Goal: Task Accomplishment & Management: Complete application form

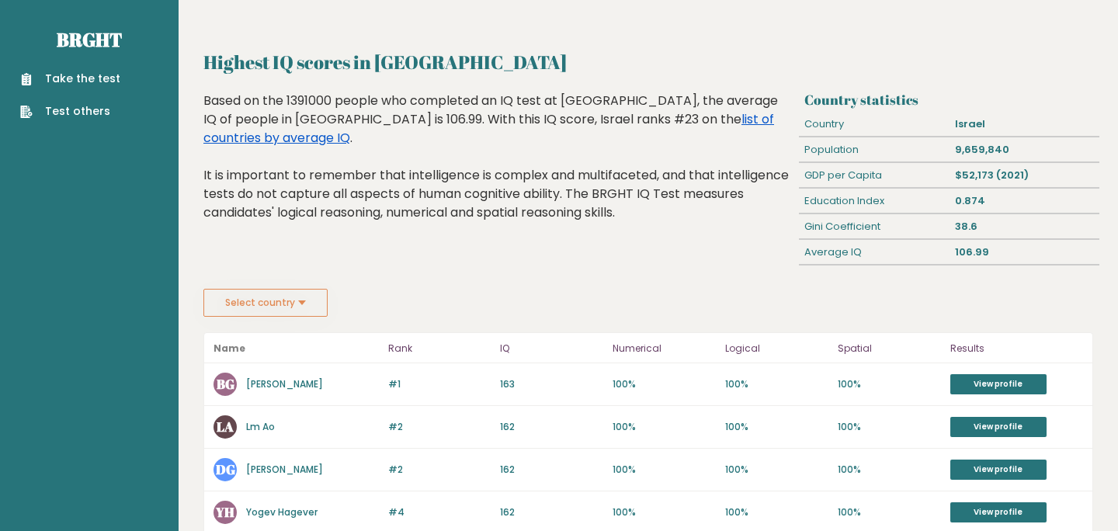
click at [621, 118] on link "list of countries by average IQ" at bounding box center [488, 128] width 570 height 36
drag, startPoint x: 289, startPoint y: 106, endPoint x: 313, endPoint y: 106, distance: 23.3
click at [313, 106] on div "Based on the 1391000 people who completed an IQ test at BRGHT, the average IQ o…" at bounding box center [497, 169] width 589 height 154
click at [308, 109] on div "Based on the 1391000 people who completed an IQ test at BRGHT, the average IQ o…" at bounding box center [497, 169] width 589 height 154
click at [40, 42] on nav "Brght Take the test Test others" at bounding box center [89, 61] width 154 height 123
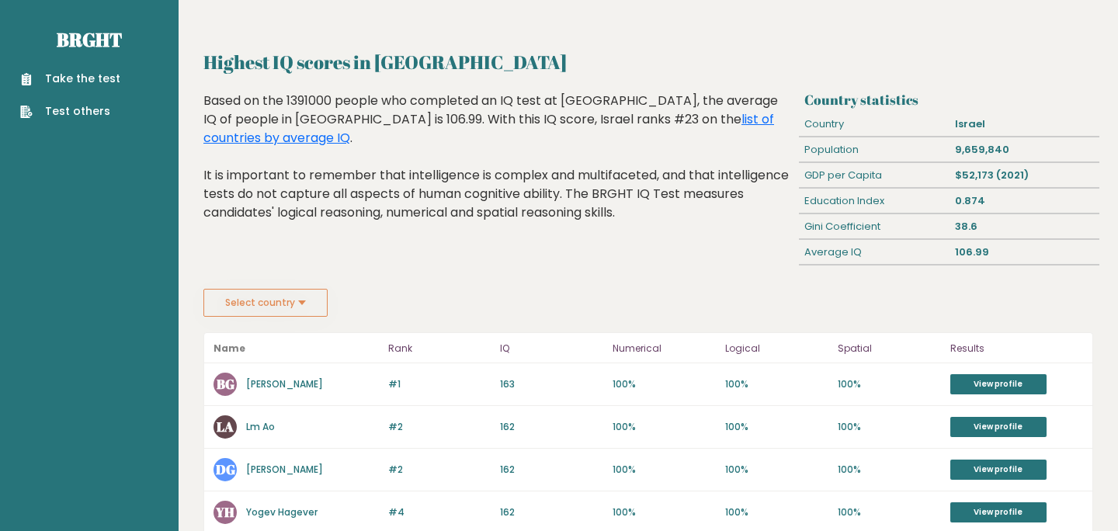
click at [64, 66] on div "Take the test Test others" at bounding box center [89, 86] width 154 height 68
click at [64, 81] on link "Take the test" at bounding box center [70, 79] width 100 height 16
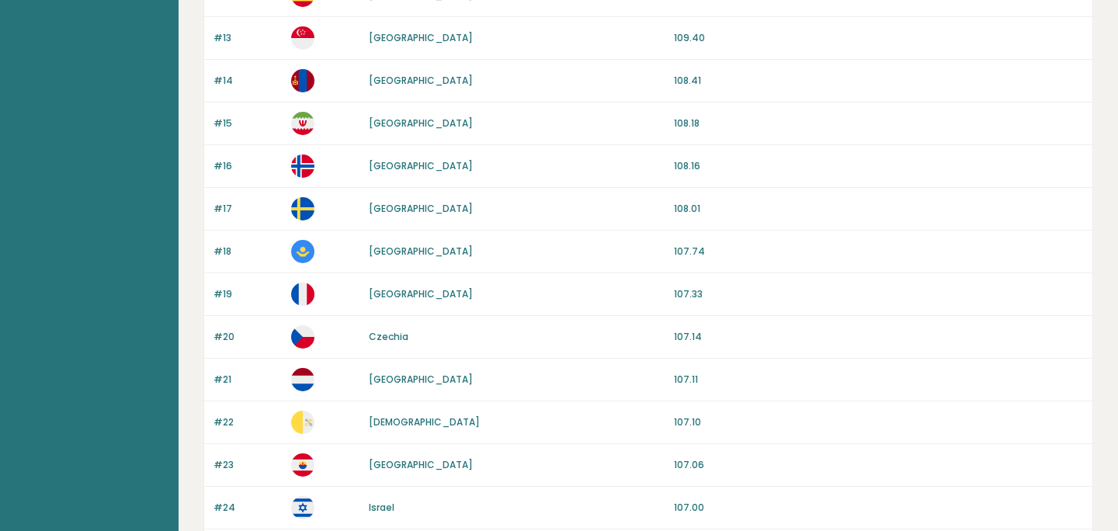
scroll to position [1485, 0]
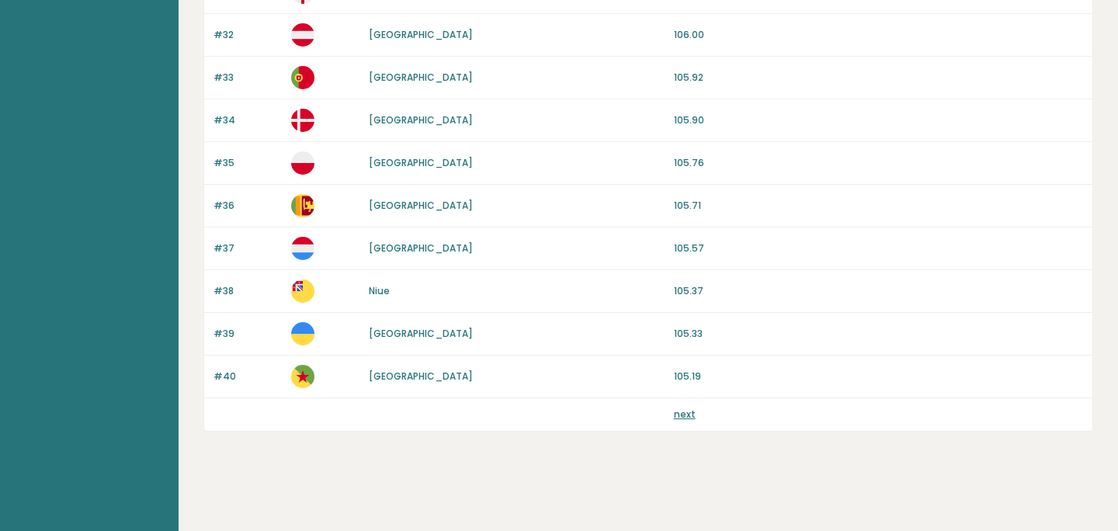
click at [682, 414] on link "next" at bounding box center [685, 413] width 22 height 13
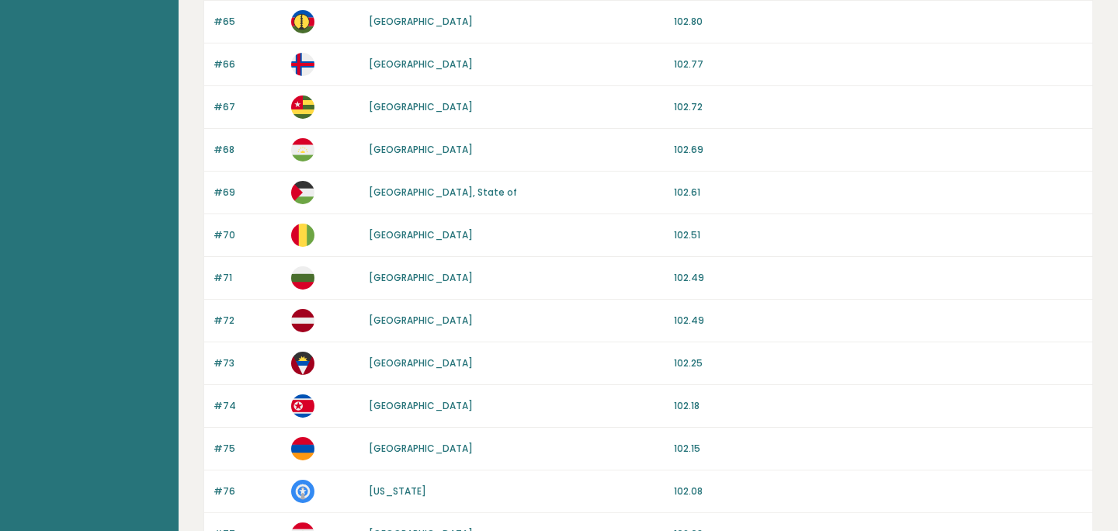
scroll to position [1485, 0]
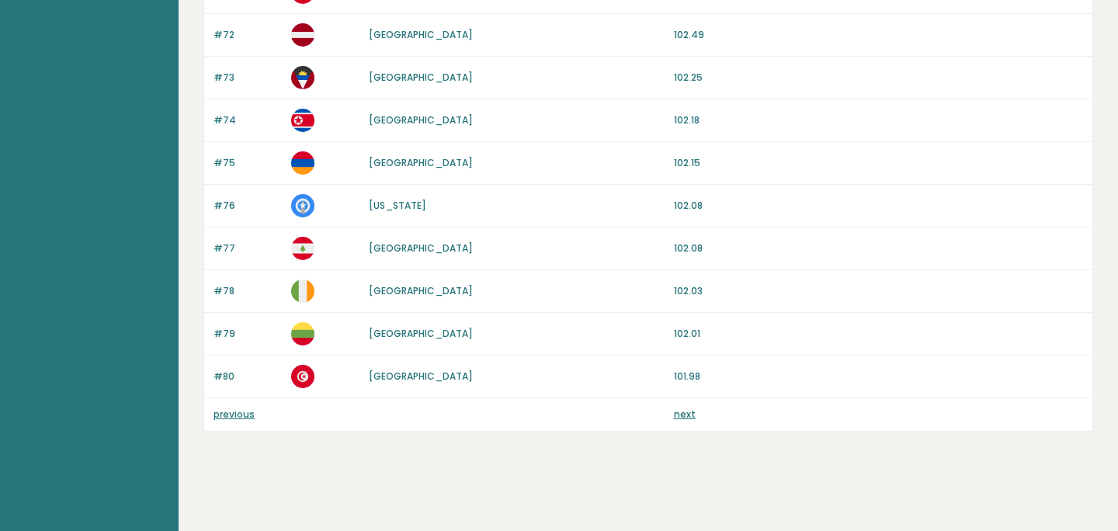
click at [681, 411] on link "next" at bounding box center [685, 413] width 22 height 13
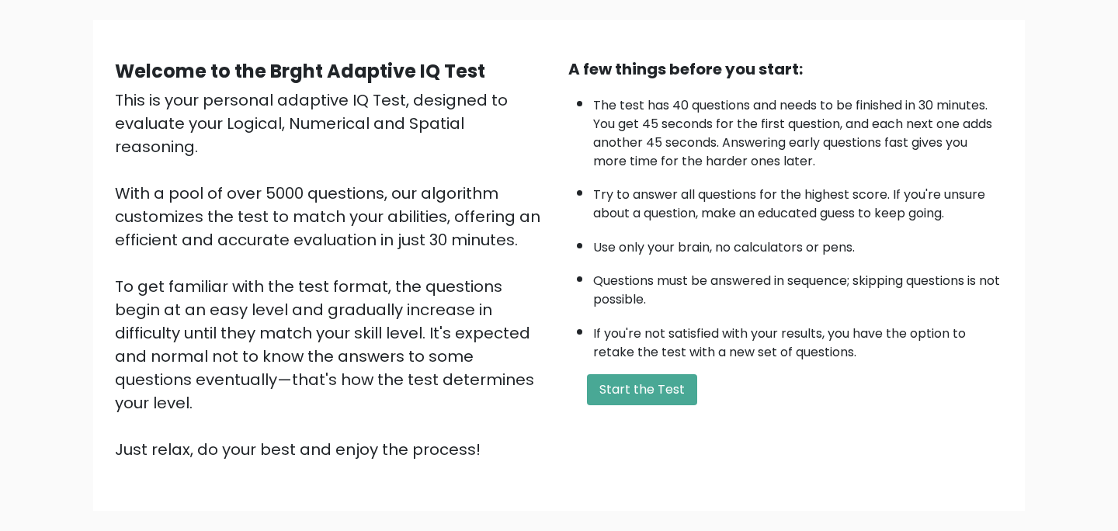
scroll to position [88, 0]
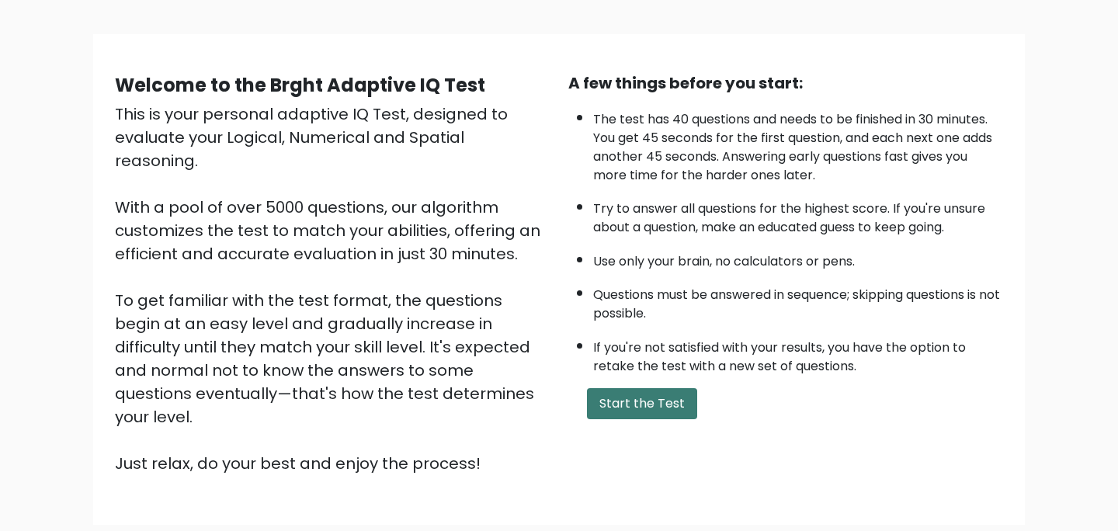
click at [623, 398] on button "Start the Test" at bounding box center [642, 403] width 110 height 31
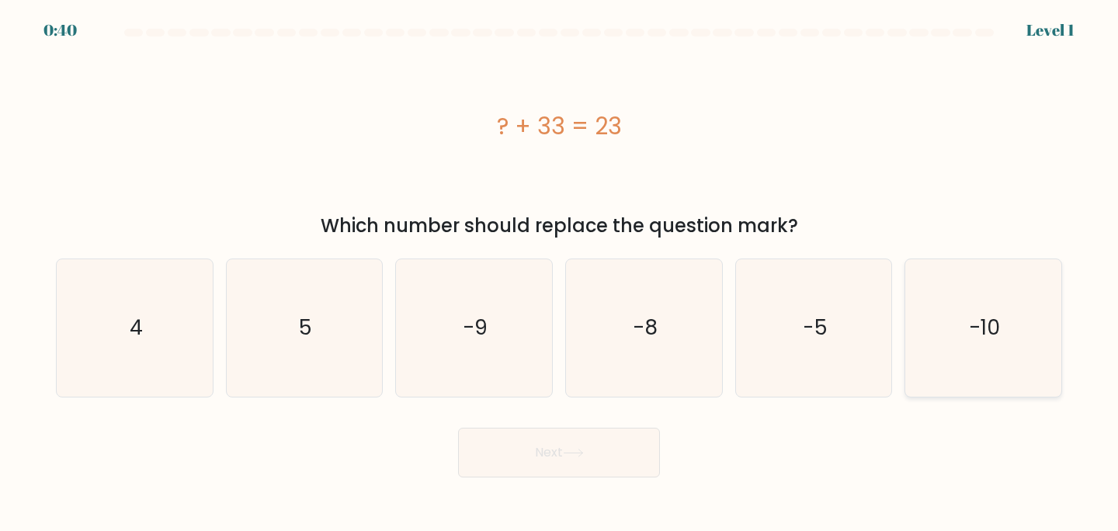
click at [972, 315] on text "-10" at bounding box center [984, 327] width 31 height 29
click at [560, 273] on input "f. -10" at bounding box center [559, 269] width 1 height 8
radio input "true"
click at [576, 442] on button "Next" at bounding box center [559, 453] width 202 height 50
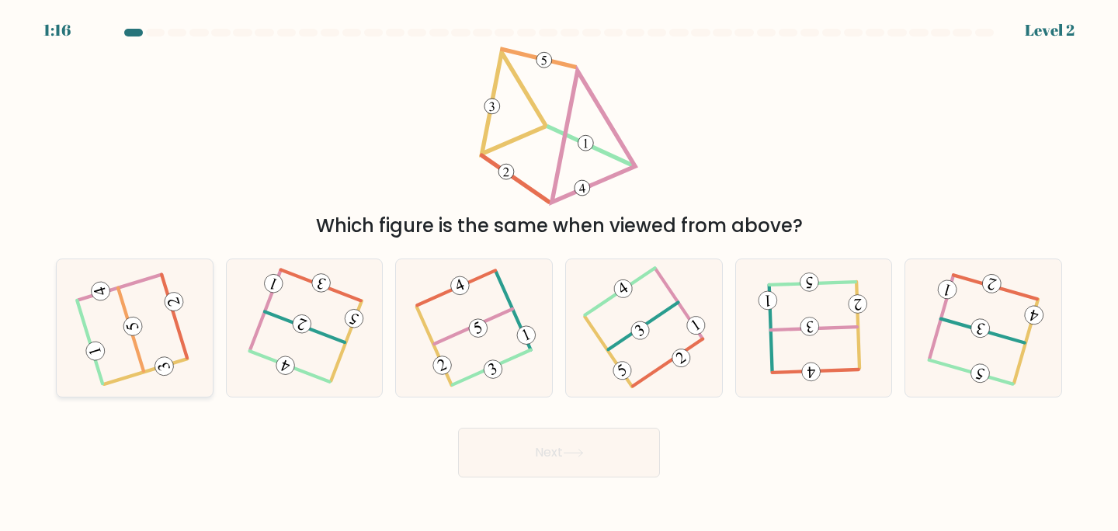
click at [116, 331] on icon at bounding box center [134, 327] width 109 height 109
click at [559, 273] on input "a." at bounding box center [559, 269] width 1 height 8
radio input "true"
click at [508, 456] on button "Next" at bounding box center [559, 453] width 202 height 50
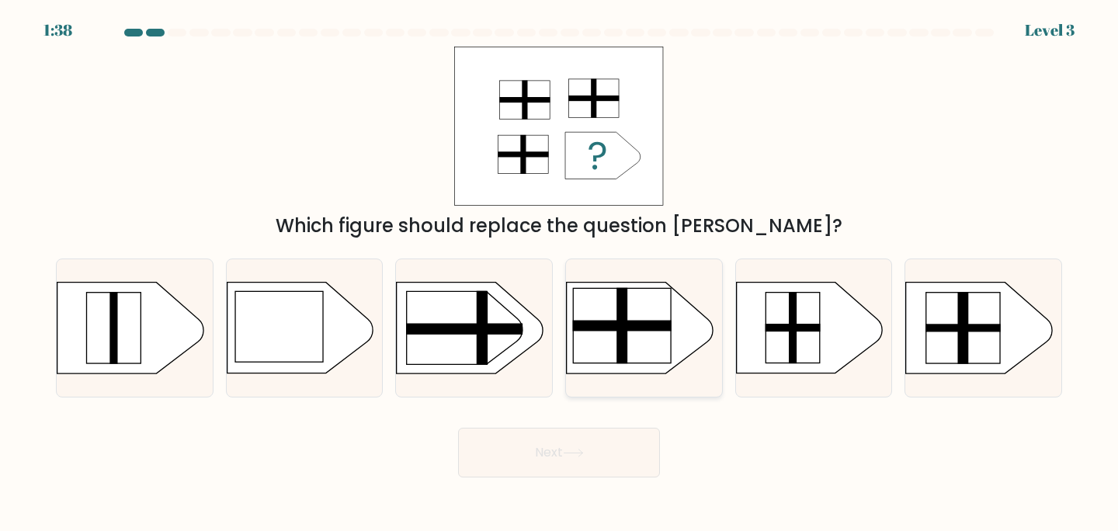
click at [646, 338] on rect at bounding box center [622, 326] width 98 height 75
click at [560, 273] on input "d." at bounding box center [559, 269] width 1 height 8
radio input "true"
click at [537, 459] on button "Next" at bounding box center [559, 453] width 202 height 50
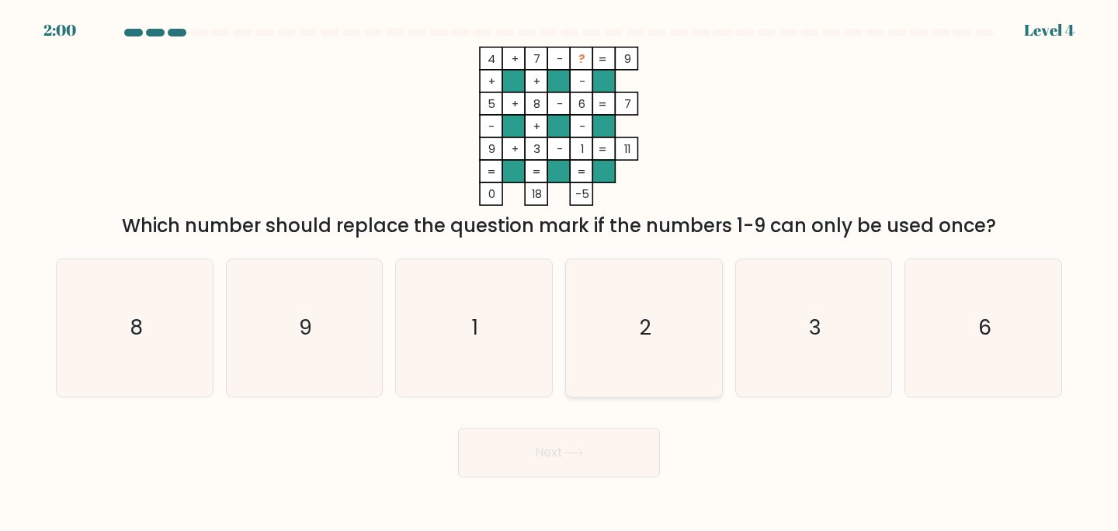
click at [630, 287] on icon "2" at bounding box center [643, 327] width 137 height 137
click at [560, 273] on input "d. 2" at bounding box center [559, 269] width 1 height 8
radio input "true"
click at [568, 452] on icon at bounding box center [573, 453] width 21 height 9
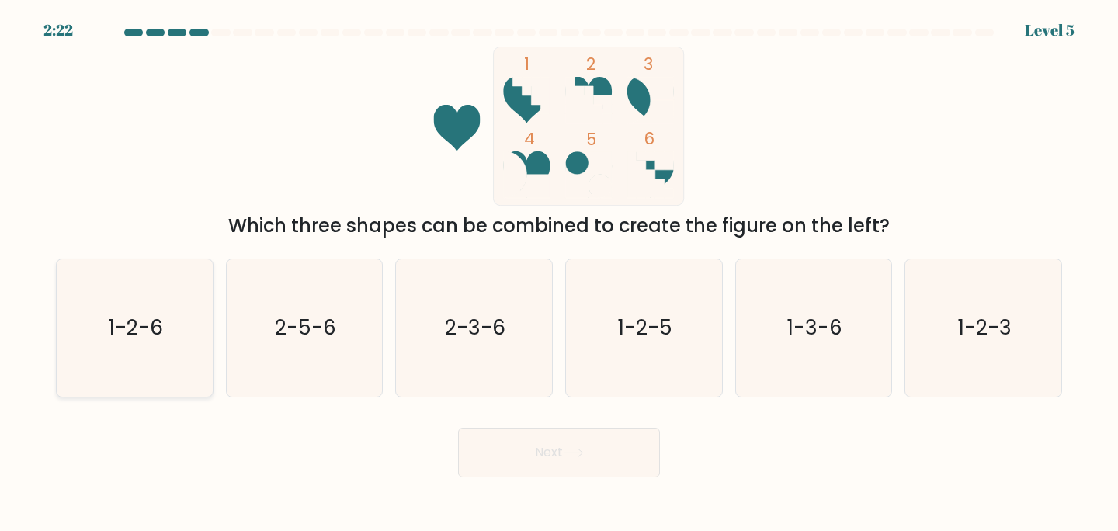
click at [110, 338] on text "1-2-6" at bounding box center [136, 327] width 54 height 29
click at [559, 273] on input "a. 1-2-6" at bounding box center [559, 269] width 1 height 8
radio input "true"
click at [528, 443] on button "Next" at bounding box center [559, 453] width 202 height 50
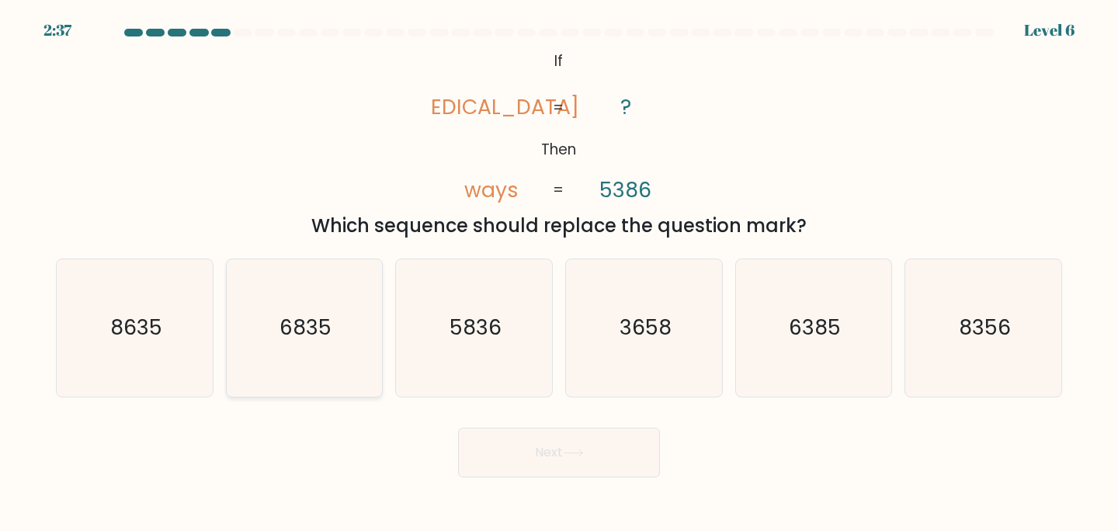
click at [278, 369] on icon "6835" at bounding box center [304, 327] width 137 height 137
click at [559, 273] on input "b. 6835" at bounding box center [559, 269] width 1 height 8
radio input "true"
click at [571, 459] on button "Next" at bounding box center [559, 453] width 202 height 50
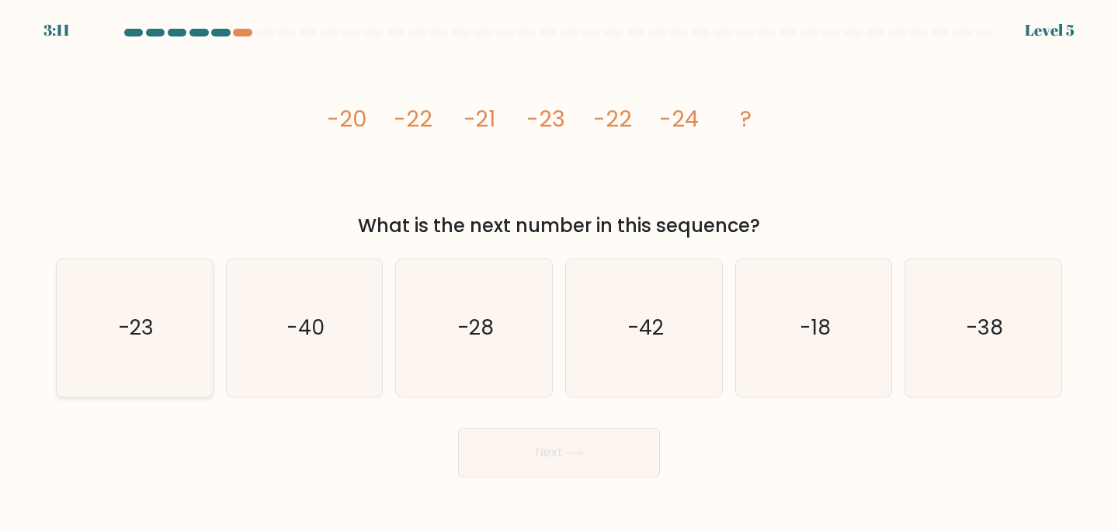
click at [109, 373] on icon "-23" at bounding box center [134, 327] width 137 height 137
click at [559, 273] on input "a. -23" at bounding box center [559, 269] width 1 height 8
radio input "true"
click at [468, 440] on button "Next" at bounding box center [559, 453] width 202 height 50
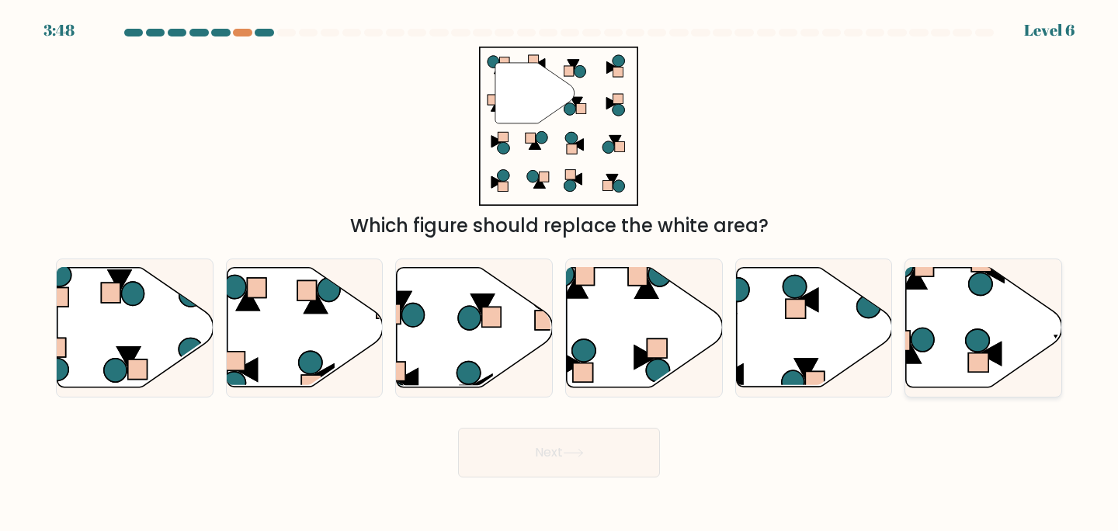
click at [951, 314] on icon at bounding box center [984, 328] width 156 height 120
click at [560, 273] on input "f." at bounding box center [559, 269] width 1 height 8
radio input "true"
click at [608, 456] on button "Next" at bounding box center [559, 453] width 202 height 50
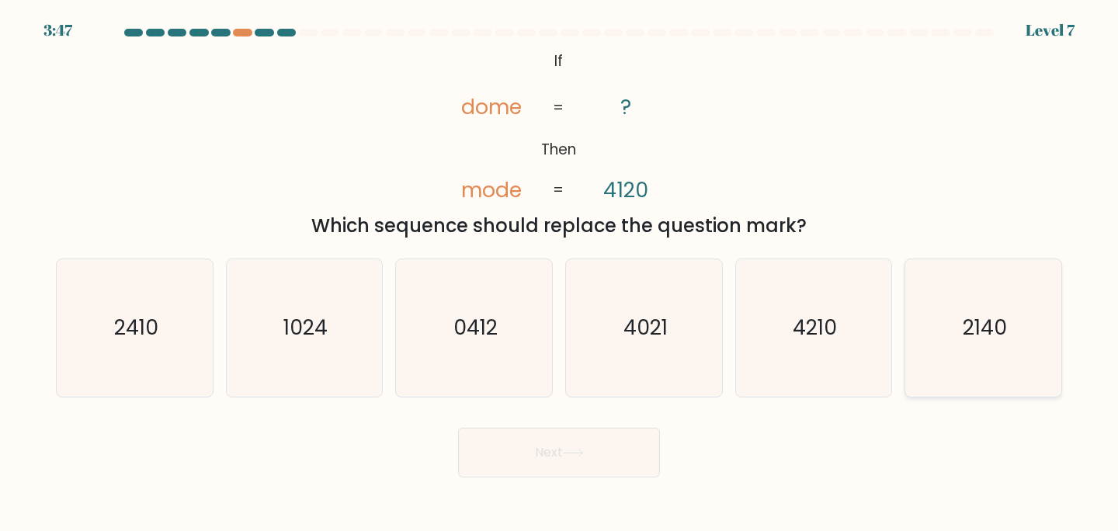
click at [1010, 355] on icon "2140" at bounding box center [982, 327] width 137 height 137
click at [560, 273] on input "f. 2140" at bounding box center [559, 269] width 1 height 8
radio input "true"
click at [527, 488] on body "3:47 Level 7 If" at bounding box center [559, 265] width 1118 height 531
click at [513, 445] on button "Next" at bounding box center [559, 453] width 202 height 50
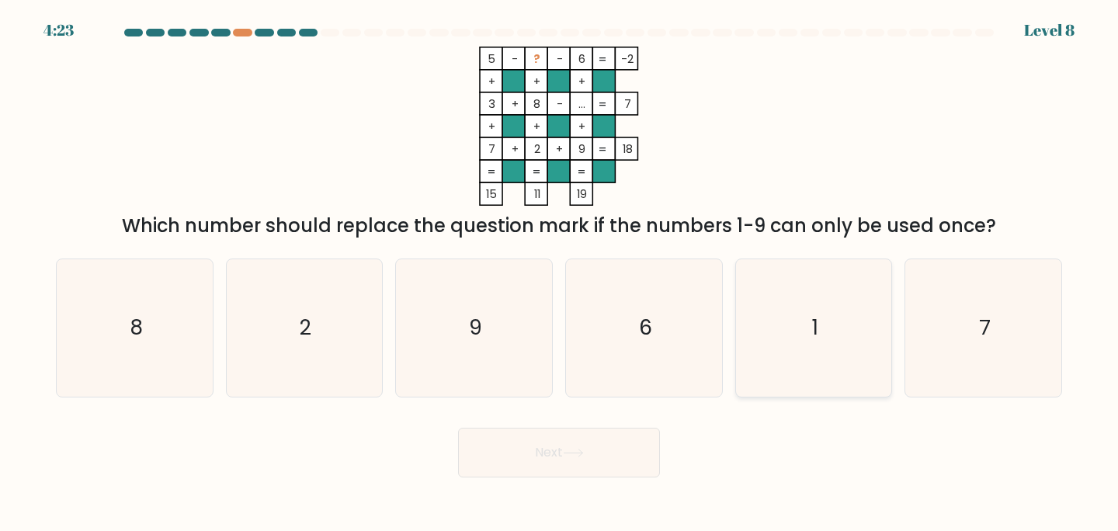
click at [826, 323] on icon "1" at bounding box center [813, 327] width 137 height 137
click at [560, 273] on input "e. 1" at bounding box center [559, 269] width 1 height 8
radio input "true"
click at [574, 465] on button "Next" at bounding box center [559, 453] width 202 height 50
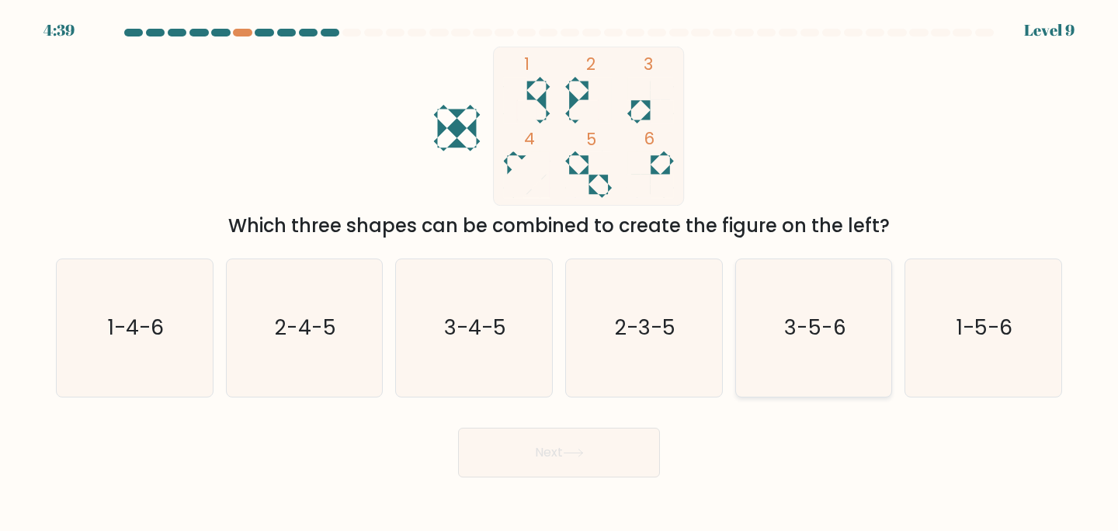
click at [830, 328] on text "3-5-6" at bounding box center [815, 327] width 62 height 29
click at [560, 273] on input "e. 3-5-6" at bounding box center [559, 269] width 1 height 8
radio input "true"
click at [522, 459] on button "Next" at bounding box center [559, 453] width 202 height 50
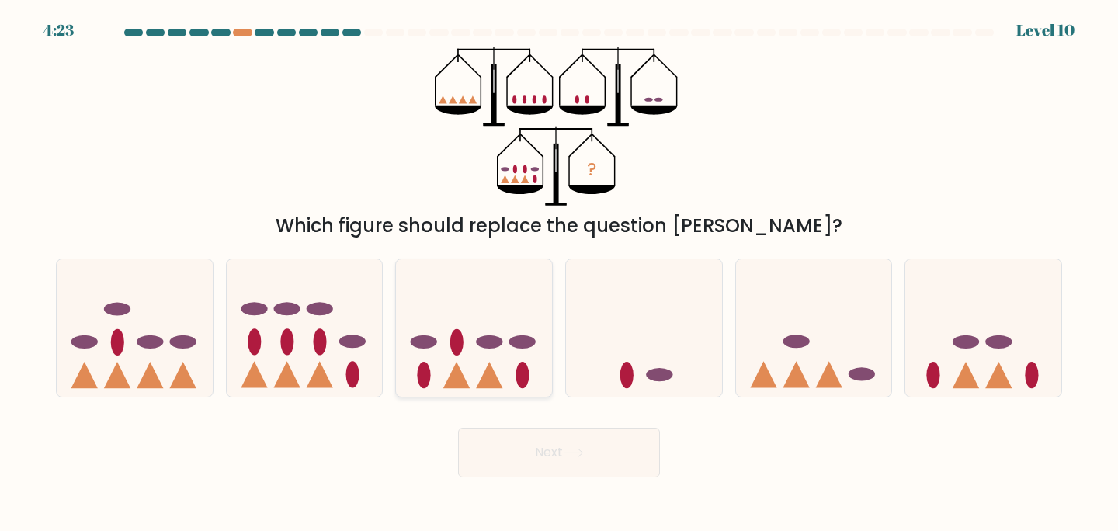
click at [492, 367] on icon at bounding box center [489, 375] width 26 height 26
click at [559, 273] on input "c." at bounding box center [559, 269] width 1 height 8
radio input "true"
click at [519, 468] on button "Next" at bounding box center [559, 453] width 202 height 50
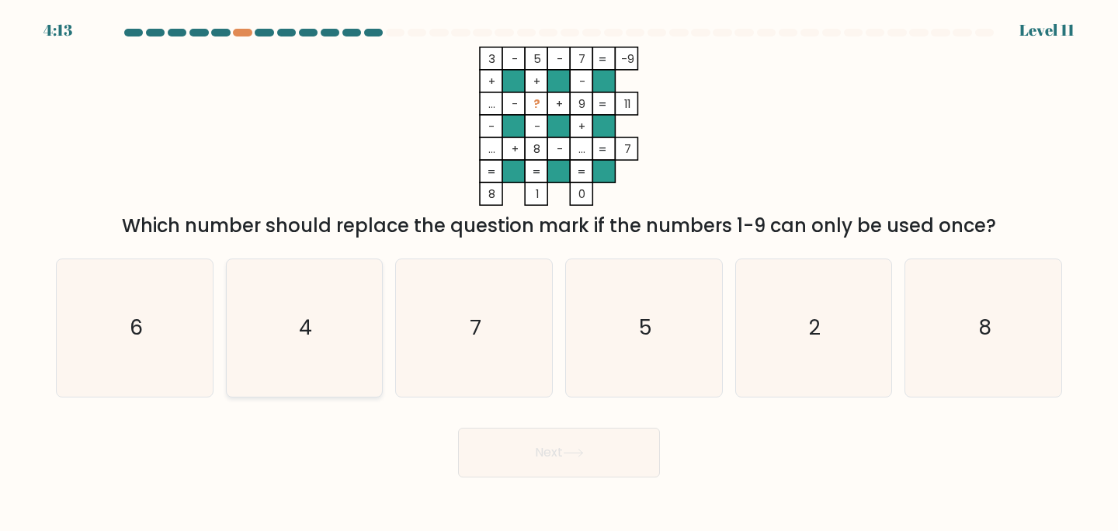
click at [330, 300] on icon "4" at bounding box center [304, 327] width 137 height 137
click at [559, 273] on input "b. 4" at bounding box center [559, 269] width 1 height 8
radio input "true"
click at [555, 445] on button "Next" at bounding box center [559, 453] width 202 height 50
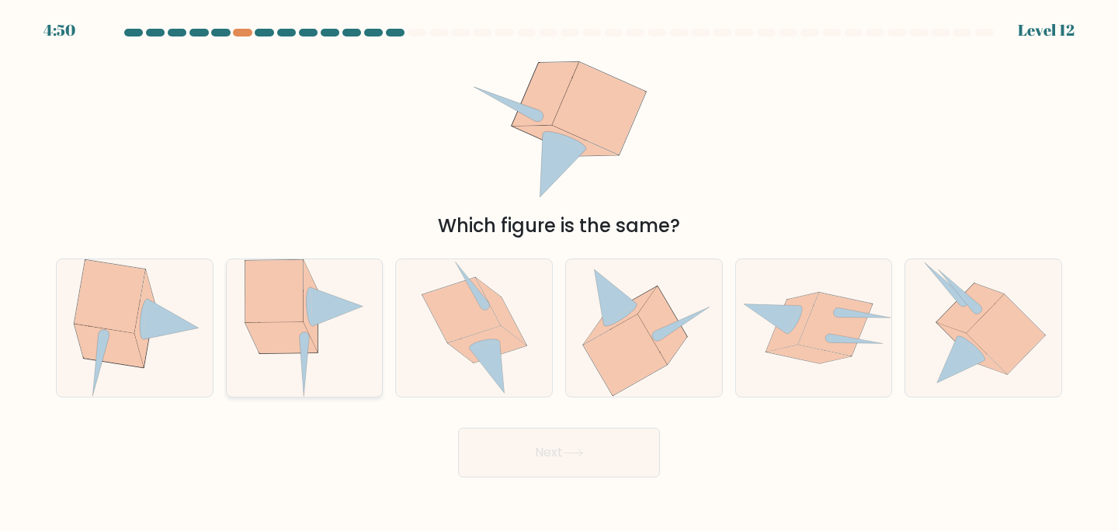
click at [287, 321] on icon at bounding box center [273, 291] width 57 height 62
click at [559, 273] on input "b." at bounding box center [559, 269] width 1 height 8
radio input "true"
click at [490, 439] on button "Next" at bounding box center [559, 453] width 202 height 50
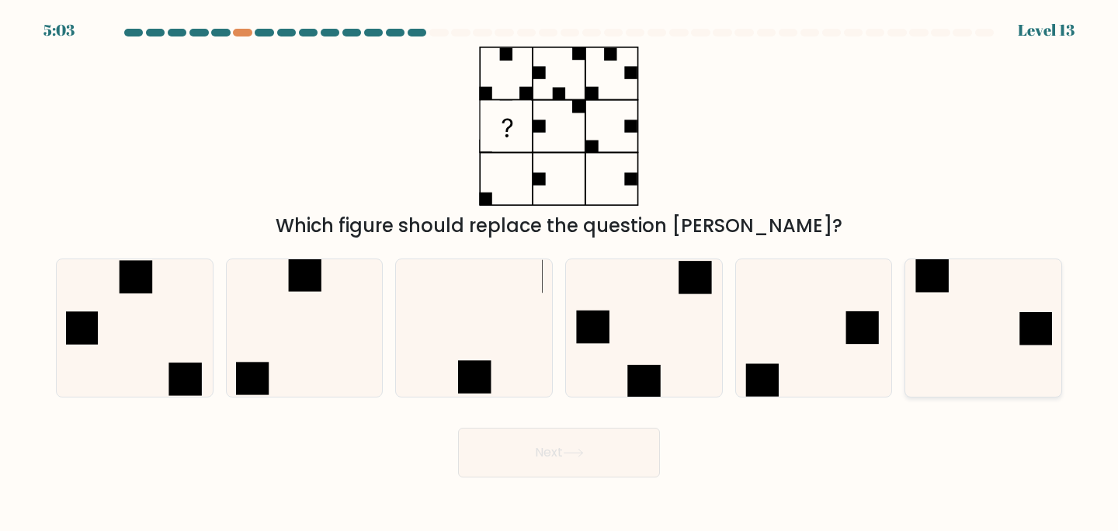
click at [952, 348] on icon at bounding box center [982, 327] width 137 height 137
click at [560, 273] on input "f." at bounding box center [559, 269] width 1 height 8
radio input "true"
click at [565, 445] on button "Next" at bounding box center [559, 453] width 202 height 50
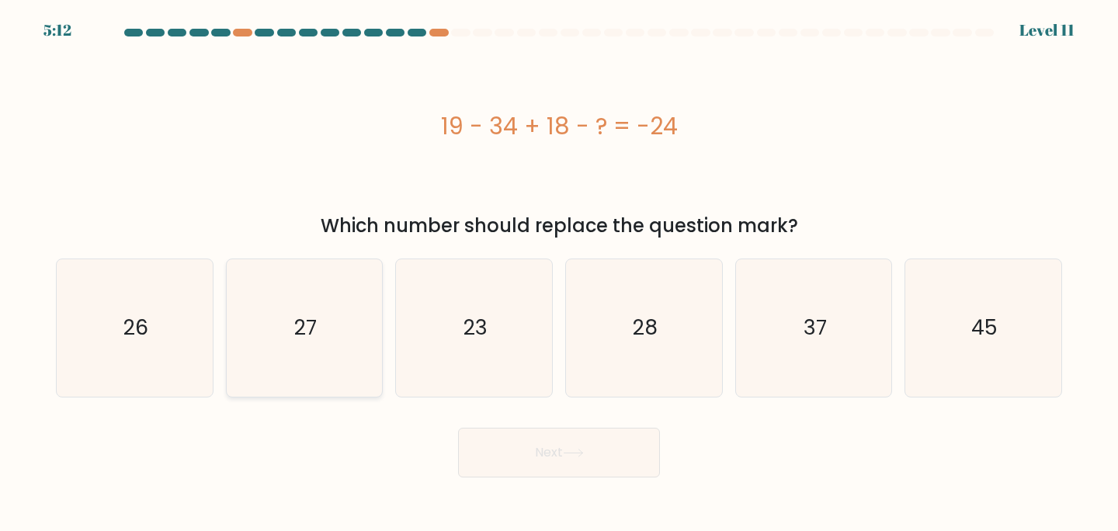
click at [307, 336] on text "27" at bounding box center [305, 327] width 23 height 29
click at [559, 273] on input "b. 27" at bounding box center [559, 269] width 1 height 8
radio input "true"
click at [519, 459] on button "Next" at bounding box center [559, 453] width 202 height 50
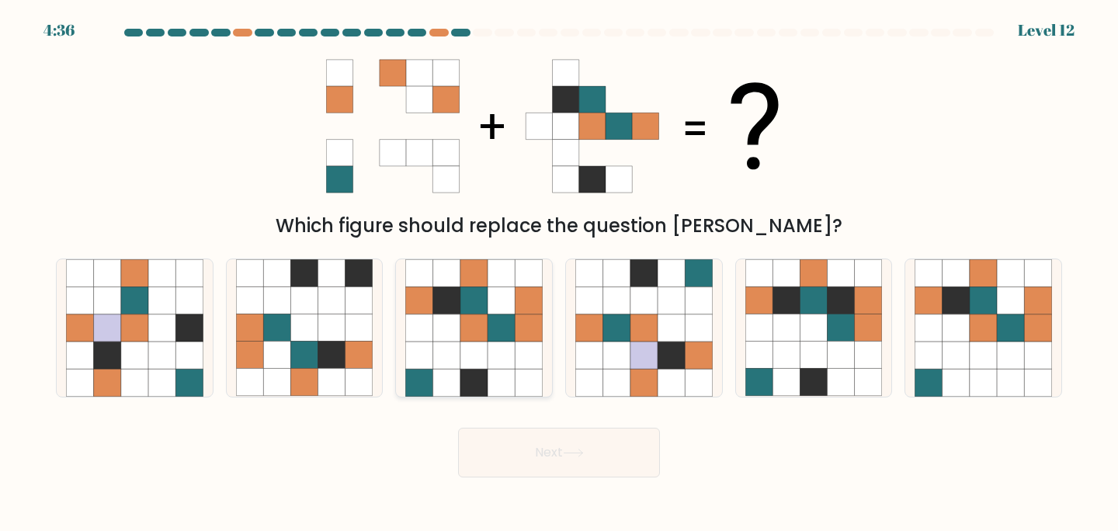
click at [466, 345] on icon at bounding box center [473, 354] width 27 height 27
click at [559, 273] on input "c." at bounding box center [559, 269] width 1 height 8
radio input "true"
click at [542, 470] on button "Next" at bounding box center [559, 453] width 202 height 50
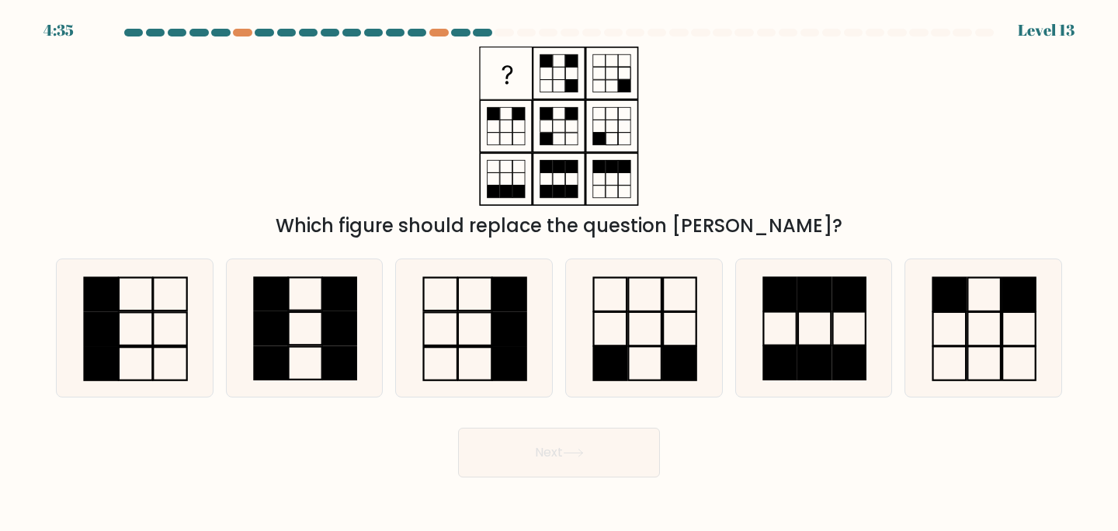
click at [553, 436] on button "Next" at bounding box center [559, 453] width 202 height 50
click at [689, 162] on div "Which figure should replace the question [PERSON_NAME]?" at bounding box center [559, 143] width 1024 height 193
click at [972, 318] on icon at bounding box center [982, 327] width 137 height 137
click at [560, 273] on input "f." at bounding box center [559, 269] width 1 height 8
radio input "true"
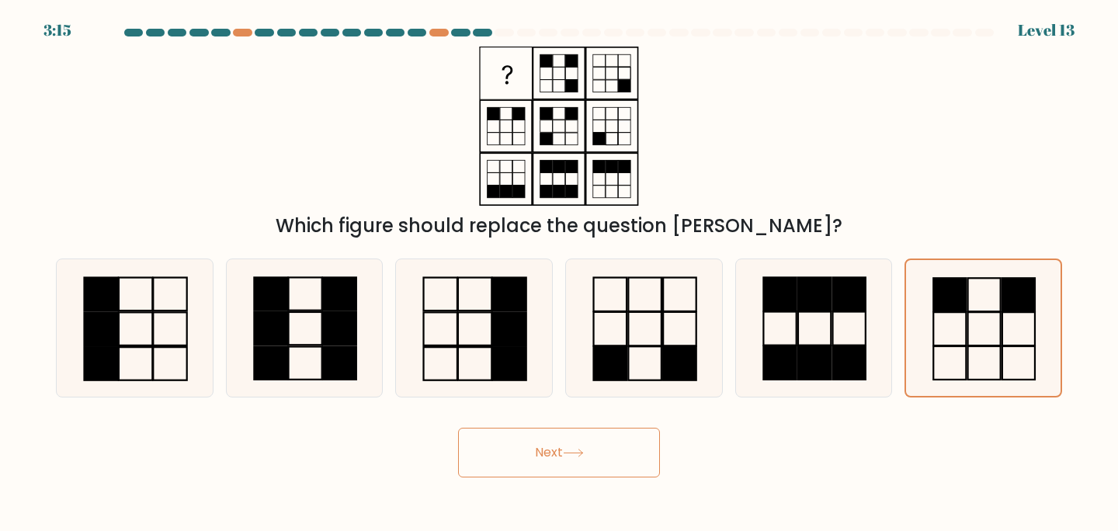
click at [626, 449] on button "Next" at bounding box center [559, 453] width 202 height 50
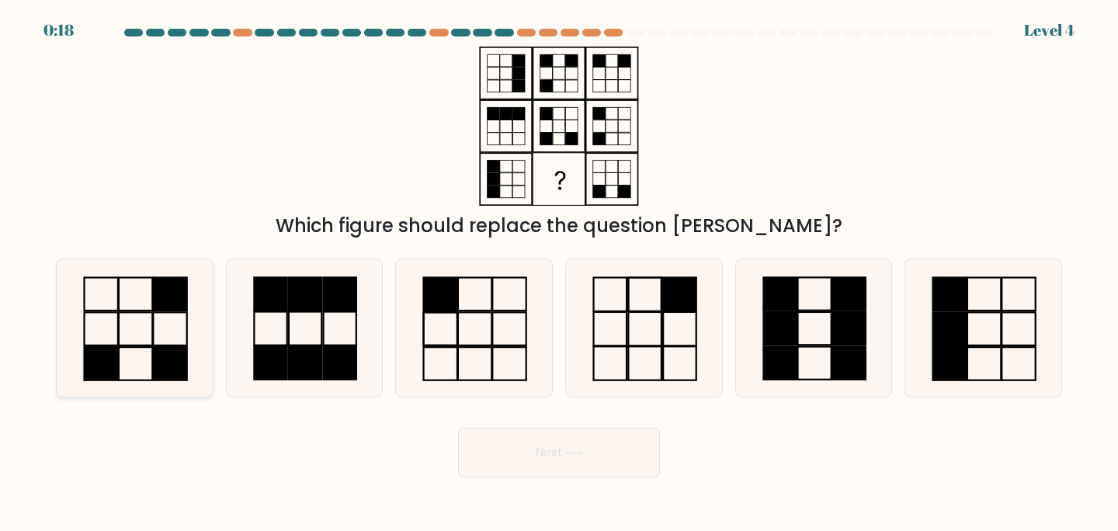
click at [138, 328] on icon at bounding box center [134, 327] width 137 height 137
click at [559, 273] on input "a." at bounding box center [559, 269] width 1 height 8
radio input "true"
click at [526, 453] on button "Next" at bounding box center [559, 453] width 202 height 50
